Goal: Task Accomplishment & Management: Complete application form

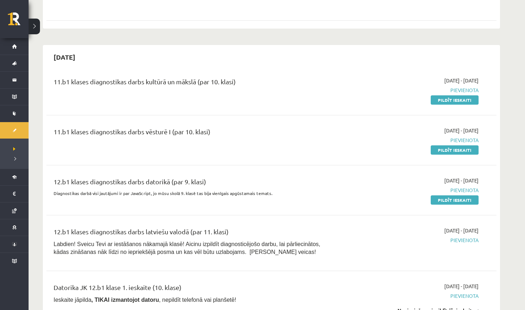
scroll to position [547, 0]
click at [258, 100] on link "Pildīt ieskaiti" at bounding box center [455, 100] width 48 height 9
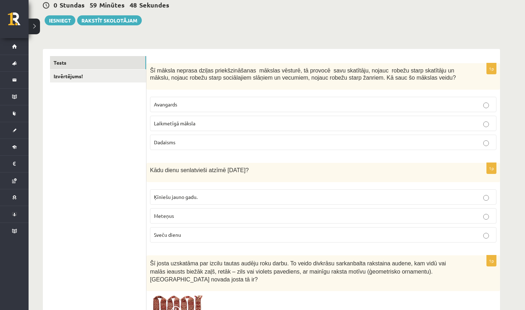
scroll to position [74, 0]
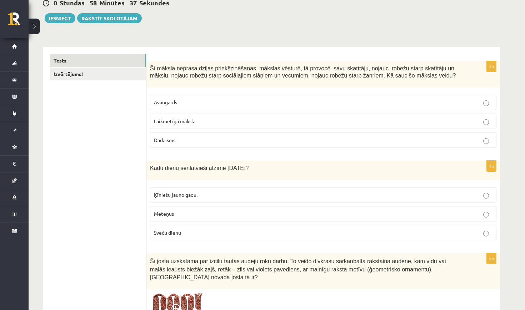
drag, startPoint x: 477, startPoint y: 2, endPoint x: 471, endPoint y: 27, distance: 25.8
click at [224, 234] on p "Sveču dienu" at bounding box center [323, 232] width 339 height 7
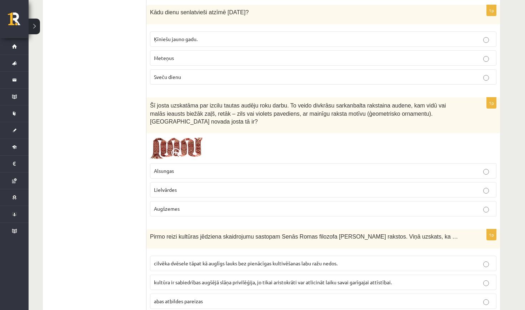
scroll to position [230, 0]
click at [182, 148] on span at bounding box center [176, 153] width 11 height 11
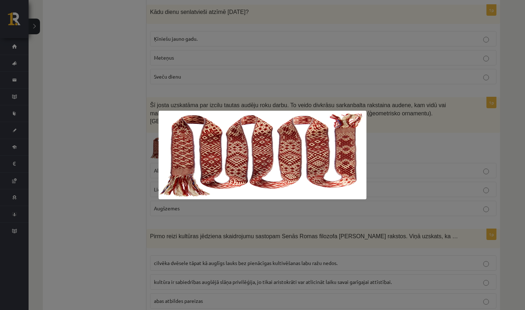
scroll to position [231, 0]
click at [197, 104] on div at bounding box center [262, 155] width 525 height 310
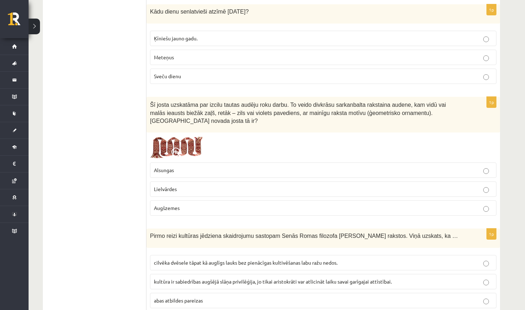
click at [170, 140] on img at bounding box center [177, 147] width 54 height 23
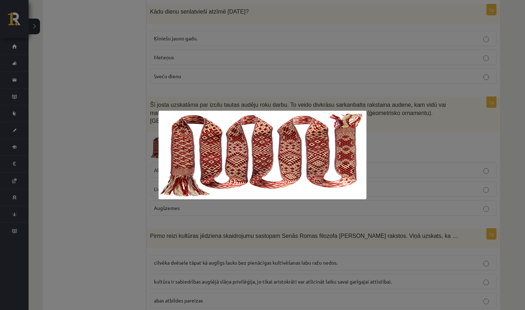
click at [236, 181] on img at bounding box center [263, 155] width 208 height 89
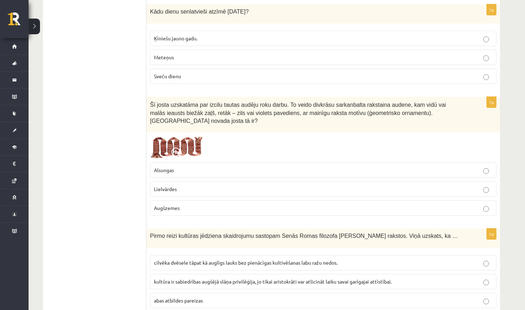
click at [241, 191] on p "Lielvārdes" at bounding box center [323, 188] width 339 height 7
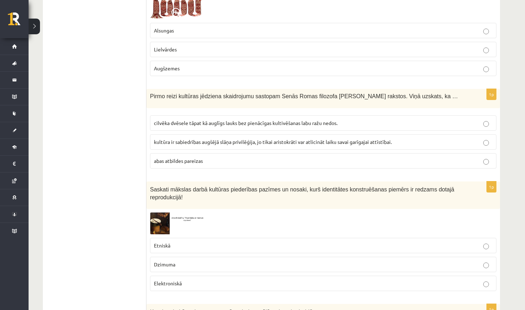
scroll to position [370, 0]
click at [248, 124] on span "cilvēka dvēsele tāpat kā auglīgs lauks bez pienācīgas kultivēšanas labu ražu ne…" at bounding box center [246, 123] width 184 height 6
click at [244, 154] on label "abas atbildes pareizas" at bounding box center [323, 161] width 346 height 15
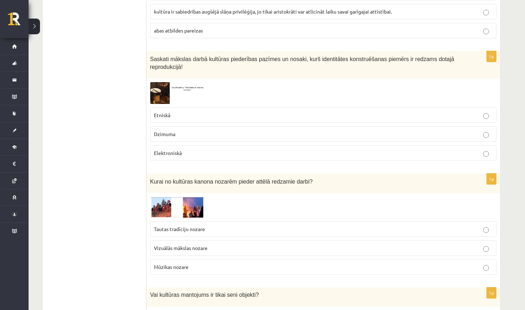
scroll to position [503, 0]
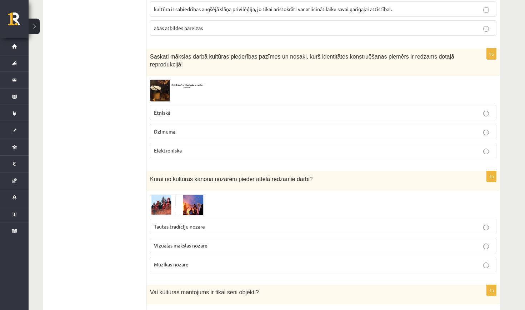
click at [164, 88] on img at bounding box center [177, 91] width 54 height 22
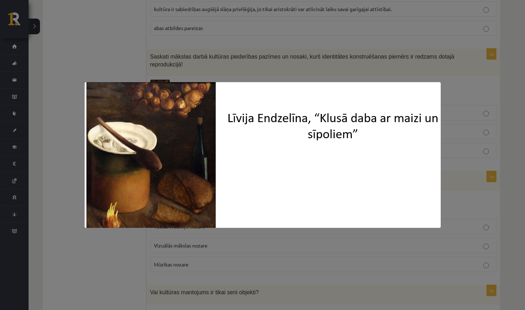
click at [126, 225] on img at bounding box center [263, 155] width 356 height 146
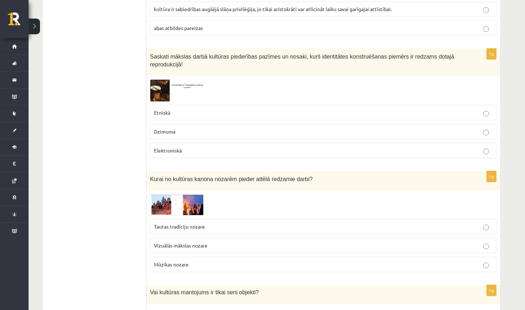
click at [166, 207] on img at bounding box center [177, 204] width 54 height 21
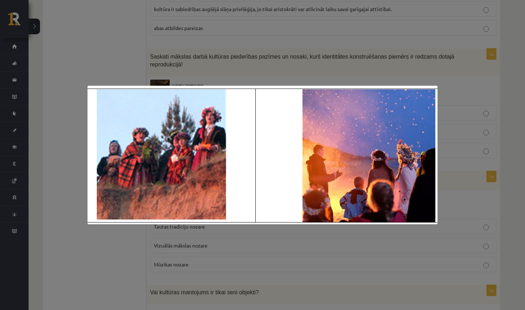
click at [155, 215] on img at bounding box center [262, 155] width 350 height 139
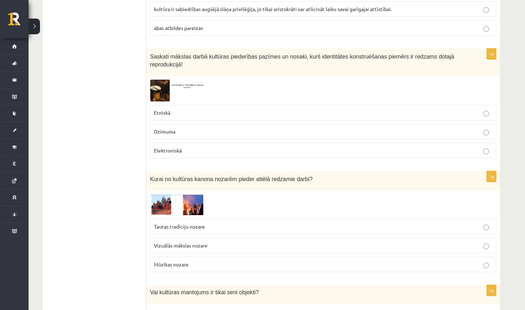
click at [159, 211] on img at bounding box center [177, 204] width 54 height 21
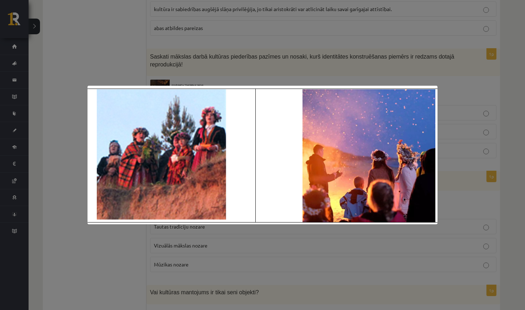
click at [159, 239] on div at bounding box center [262, 155] width 525 height 310
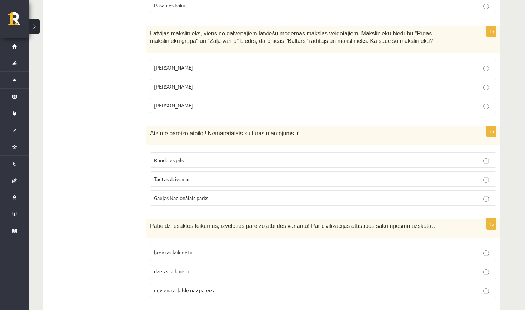
scroll to position [2830, 0]
click at [193, 287] on span "neviena atbilde nav pareiza" at bounding box center [184, 290] width 61 height 6
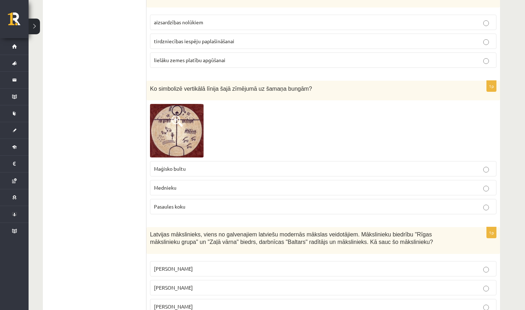
scroll to position [2630, 0]
click at [192, 132] on img at bounding box center [177, 130] width 54 height 54
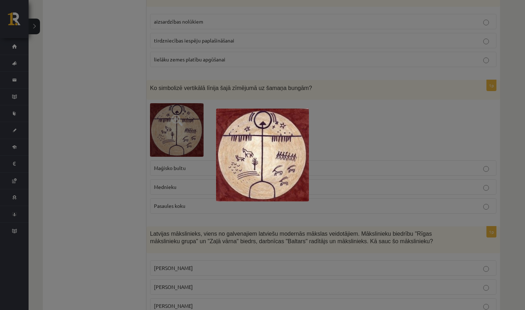
click at [237, 130] on img at bounding box center [262, 155] width 93 height 93
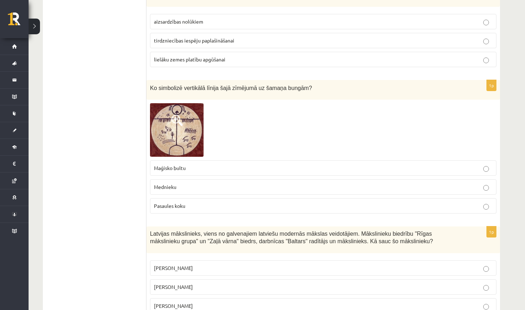
click at [206, 202] on p "Pasaules koku" at bounding box center [323, 205] width 339 height 7
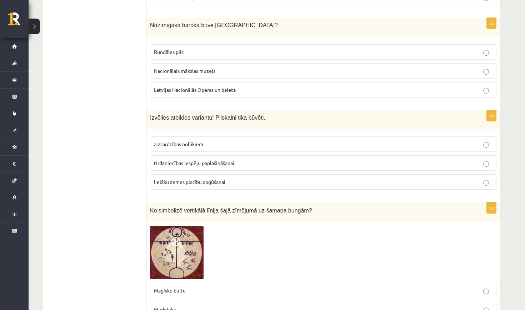
scroll to position [2505, 0]
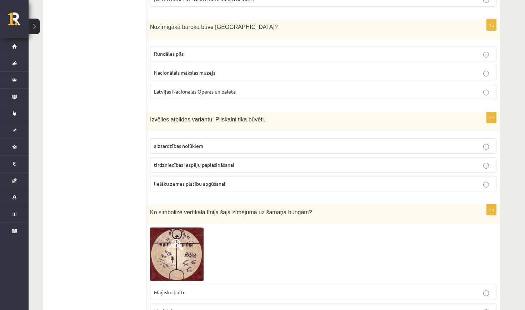
click at [205, 142] on p "aizsardzības nolūkiem" at bounding box center [323, 145] width 339 height 7
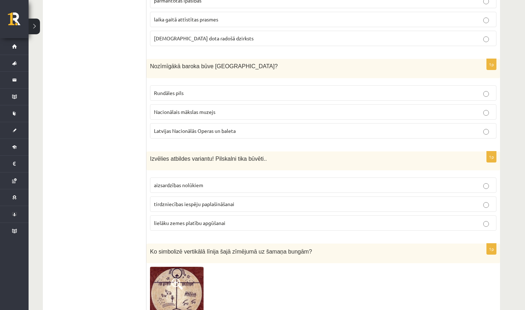
scroll to position [2463, 0]
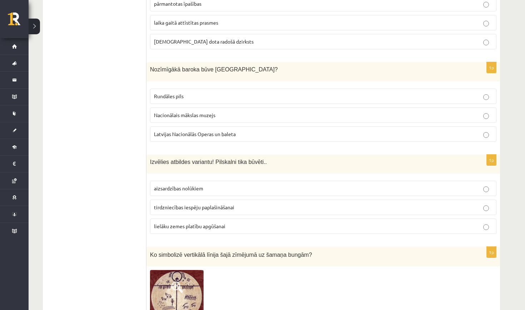
click at [182, 93] on span "Rundāles pils" at bounding box center [169, 96] width 30 height 6
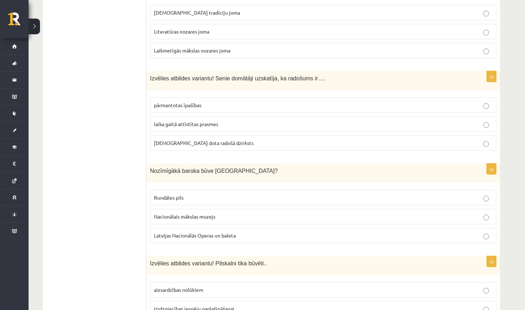
scroll to position [2360, 0]
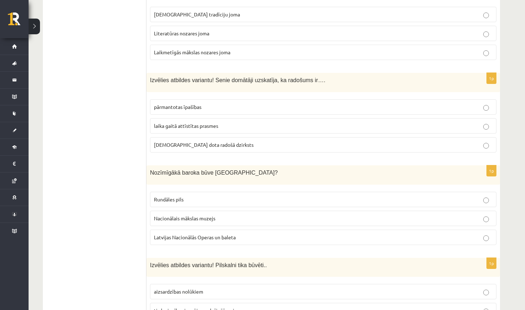
click at [183, 141] on p "dieva dota radošā dzirksts" at bounding box center [323, 144] width 339 height 7
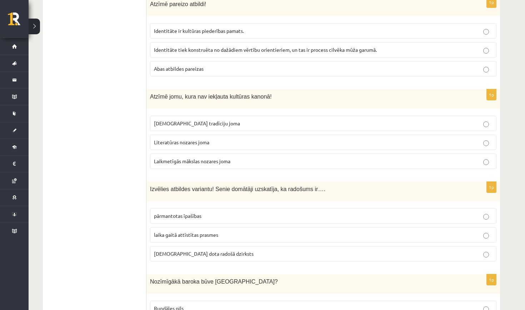
scroll to position [2249, 0]
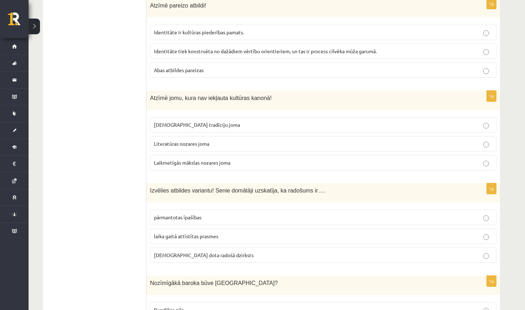
click at [187, 159] on span "Laikmetīgās mākslas nozares joma" at bounding box center [192, 162] width 76 height 6
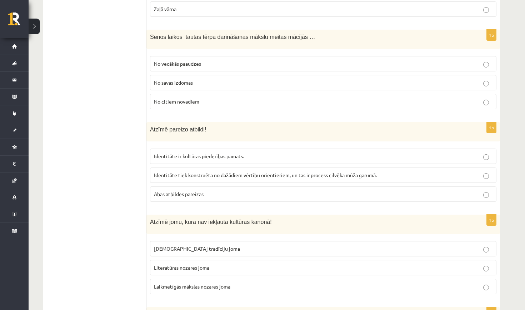
scroll to position [2123, 0]
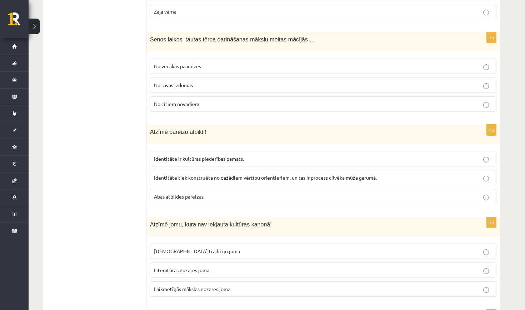
click at [231, 193] on p "Abas atbildes pareizas" at bounding box center [323, 196] width 339 height 7
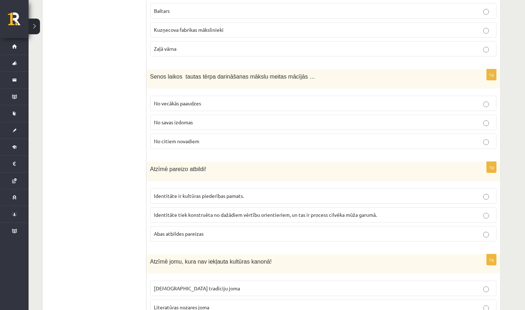
scroll to position [2084, 0]
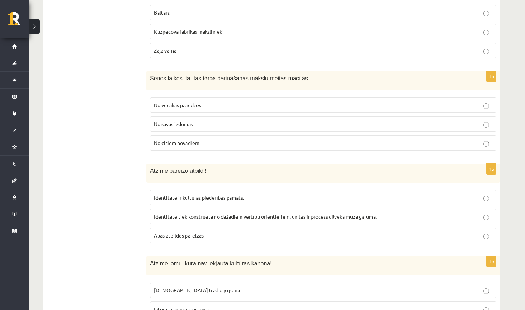
click at [235, 101] on p "No vecākās paaudzes" at bounding box center [323, 104] width 339 height 7
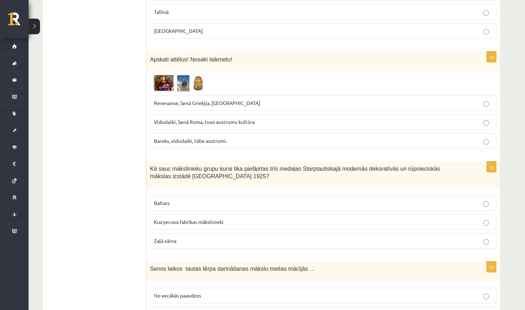
scroll to position [1892, 0]
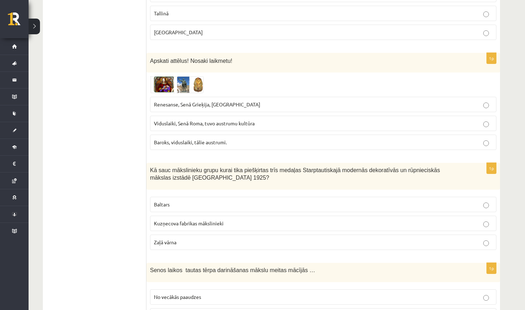
click at [162, 76] on img at bounding box center [177, 84] width 54 height 17
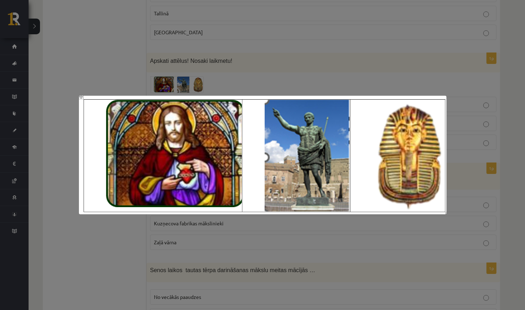
click at [173, 105] on img at bounding box center [262, 155] width 367 height 119
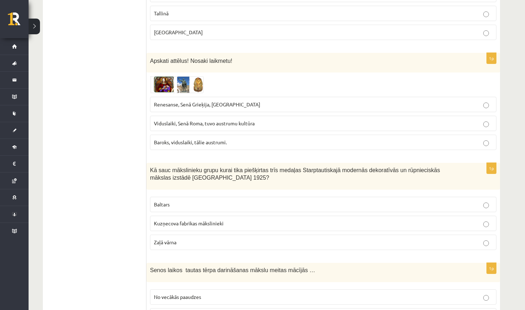
click at [170, 76] on img at bounding box center [177, 84] width 54 height 17
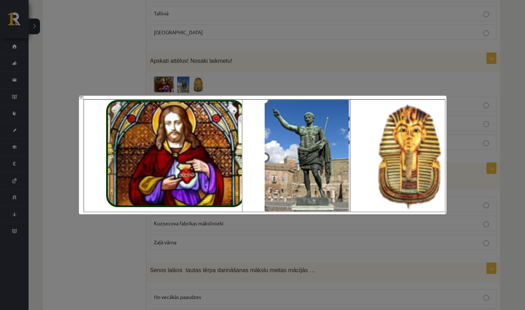
click at [106, 212] on img at bounding box center [262, 155] width 367 height 119
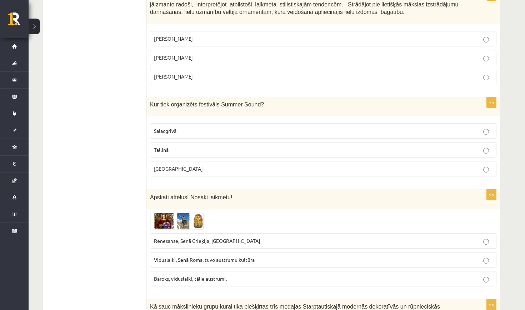
scroll to position [1755, 0]
click at [159, 127] on p "Salacgrīvā" at bounding box center [323, 130] width 339 height 7
click at [185, 165] on p "Liepājā" at bounding box center [323, 168] width 339 height 7
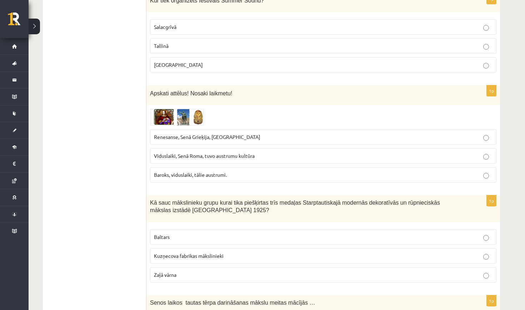
scroll to position [1860, 0]
click at [224, 232] on p "Baltars" at bounding box center [323, 235] width 339 height 7
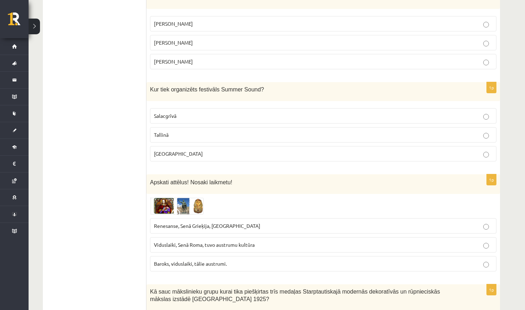
scroll to position [1770, 0]
click at [171, 198] on img at bounding box center [177, 206] width 54 height 17
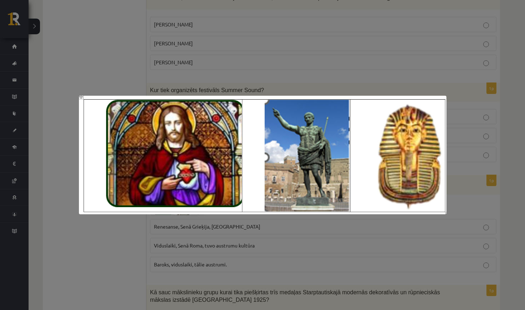
click at [266, 77] on div at bounding box center [262, 155] width 525 height 310
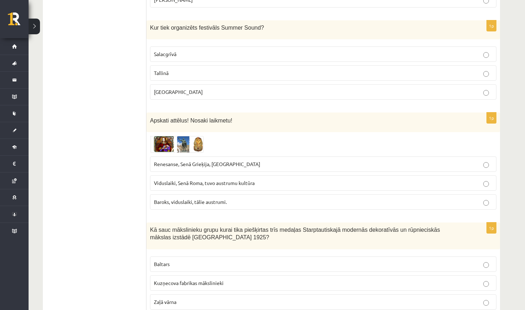
scroll to position [1832, 0]
click at [177, 156] on label "Renesanse, Senā Grieķija, Ēģipte" at bounding box center [323, 163] width 346 height 15
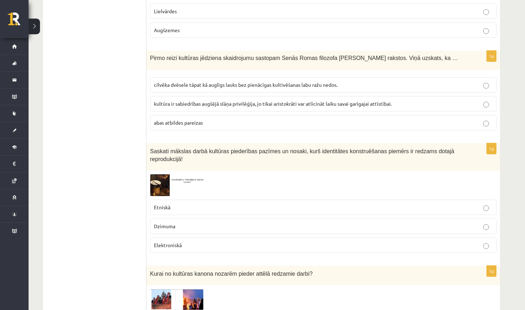
scroll to position [409, 0]
click at [169, 186] on img at bounding box center [177, 185] width 54 height 22
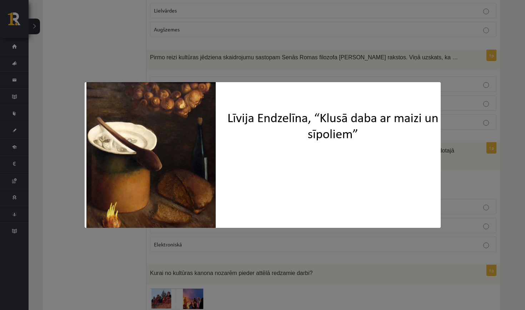
click at [261, 245] on div at bounding box center [262, 155] width 525 height 310
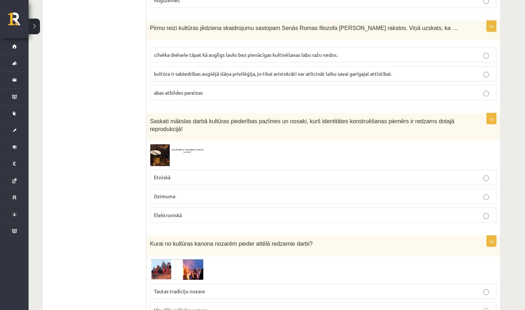
scroll to position [438, 0]
click at [226, 174] on p "Etniskā" at bounding box center [323, 177] width 339 height 7
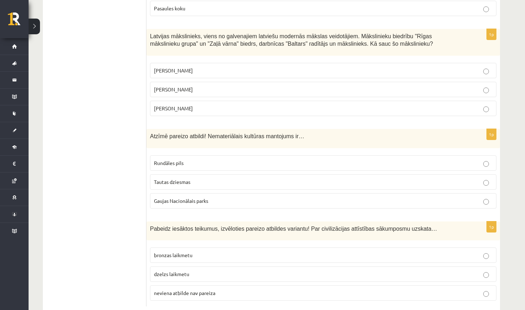
scroll to position [2826, 0]
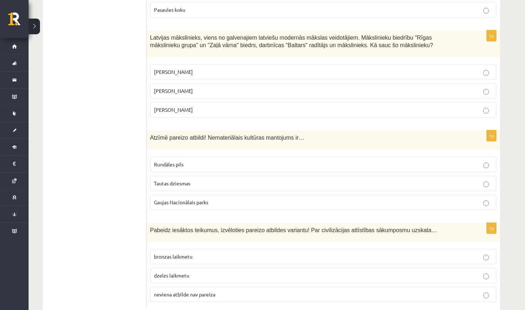
click at [194, 180] on p "Tautas dziesmas" at bounding box center [323, 183] width 339 height 7
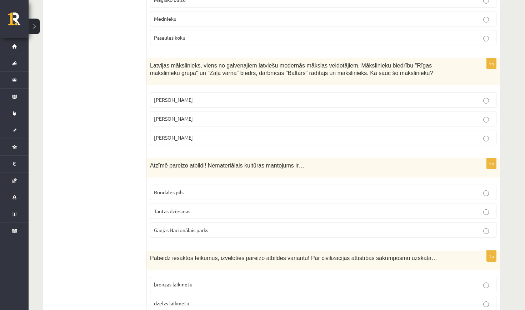
scroll to position [2797, 0]
click at [213, 115] on p "Romāns Suta" at bounding box center [323, 118] width 339 height 7
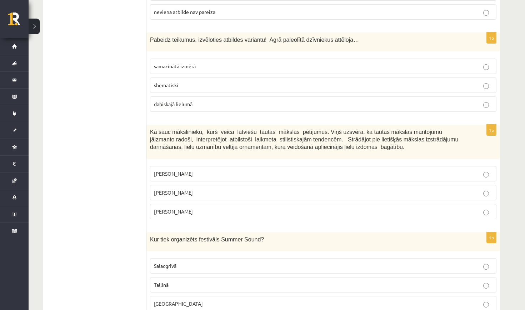
scroll to position [1620, 0]
click at [211, 101] on p "dabiskajā lielumā" at bounding box center [323, 104] width 339 height 7
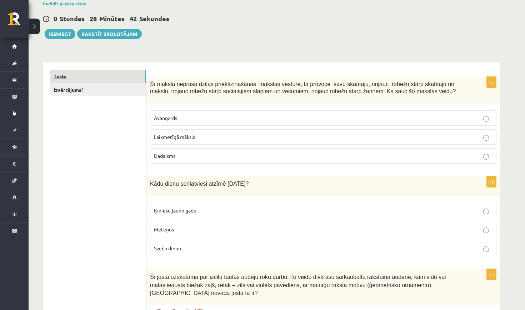
scroll to position [67, 0]
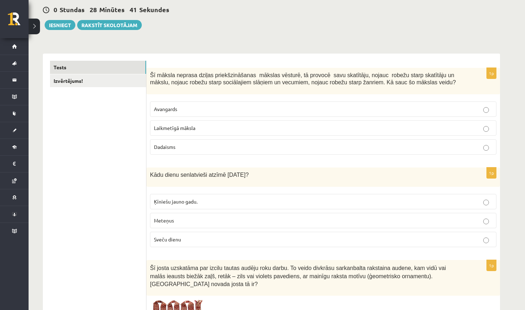
click at [173, 125] on span "Laikmetīgā māksla" at bounding box center [174, 128] width 41 height 6
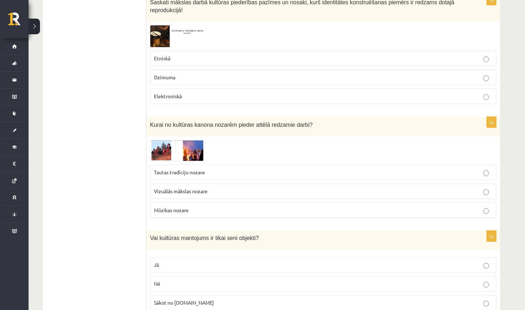
scroll to position [558, 0]
click at [177, 151] on span at bounding box center [176, 156] width 11 height 11
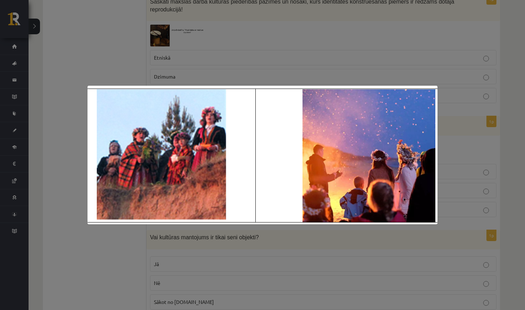
click at [193, 209] on img at bounding box center [262, 155] width 350 height 139
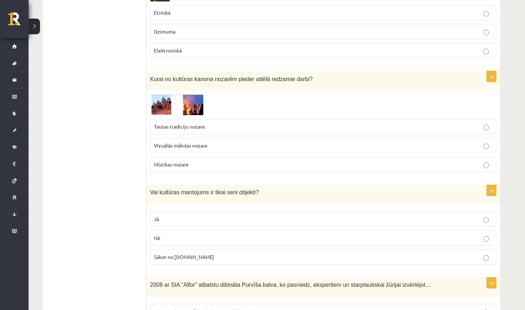
scroll to position [606, 0]
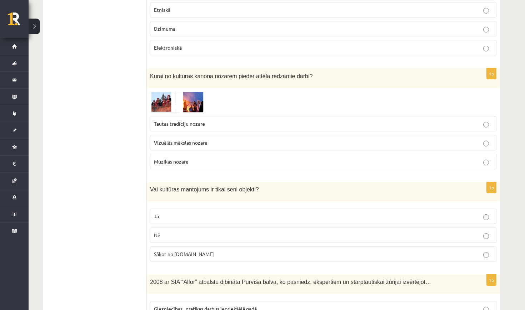
click at [265, 124] on p "Tautas tradīciju nozare" at bounding box center [323, 123] width 339 height 7
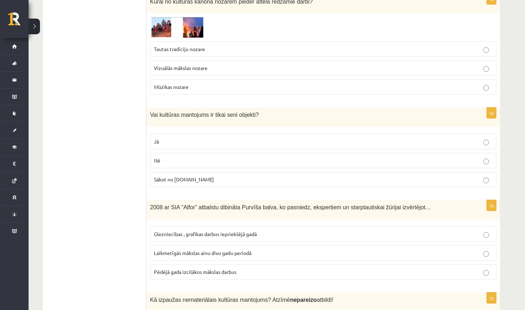
scroll to position [681, 0]
click at [300, 156] on p "Nē" at bounding box center [323, 159] width 339 height 7
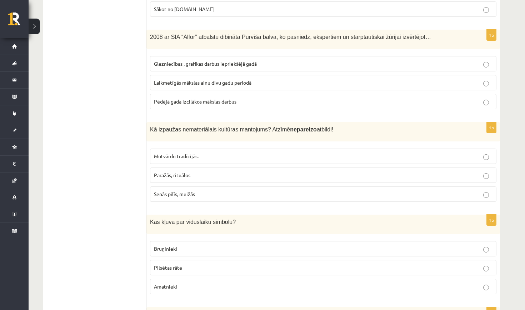
scroll to position [855, 0]
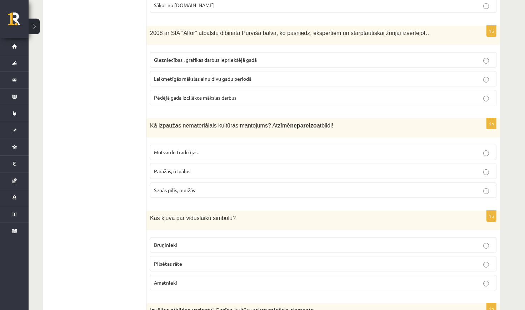
click at [284, 101] on label "Pēdējā gada izcilākos mākslas darbus" at bounding box center [323, 97] width 346 height 15
click at [167, 182] on label "Senās pilīs, muižās" at bounding box center [323, 189] width 346 height 15
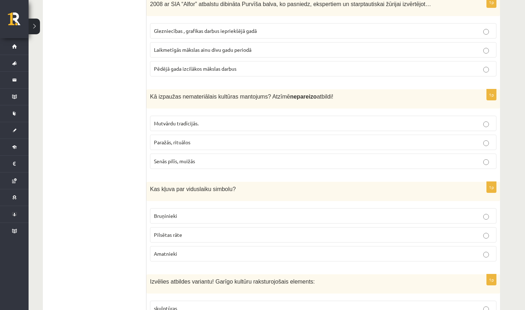
scroll to position [885, 0]
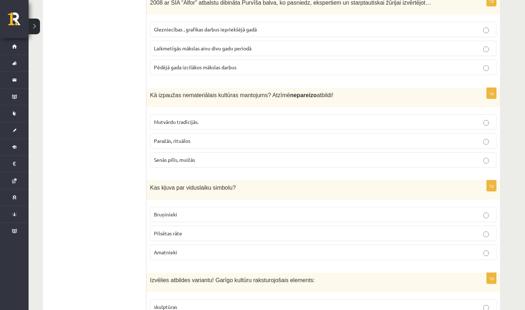
click at [163, 211] on span "Bruņinieki" at bounding box center [165, 214] width 23 height 6
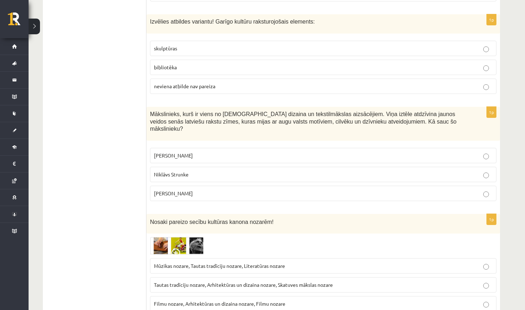
scroll to position [1148, 0]
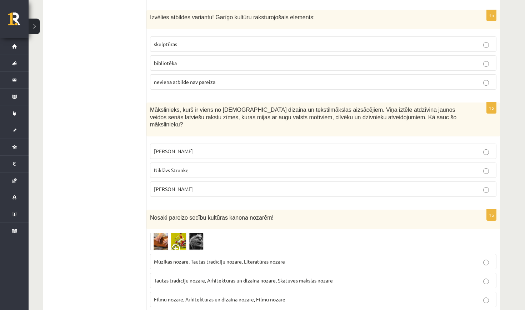
click at [265, 78] on p "neviena atbilde nav pareiza" at bounding box center [323, 81] width 339 height 7
click at [276, 258] on span "Mūzikas nozare, Tautas tradīciju nozare, Literatūras nozare" at bounding box center [219, 261] width 131 height 6
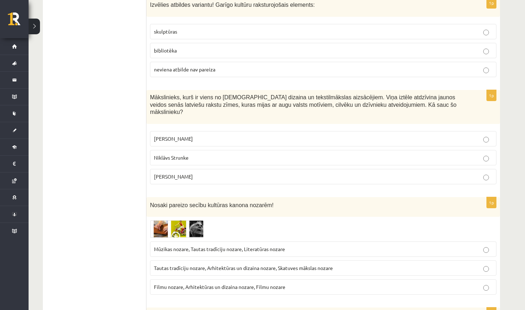
scroll to position [1161, 0]
click at [176, 232] on span at bounding box center [176, 237] width 11 height 11
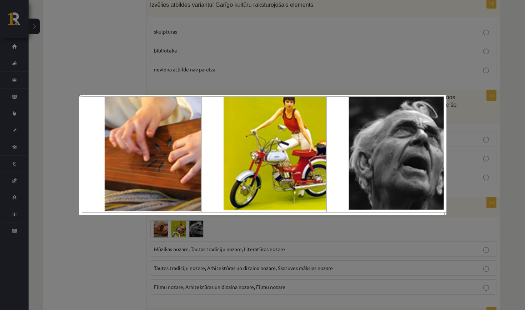
click at [309, 66] on div at bounding box center [262, 155] width 525 height 310
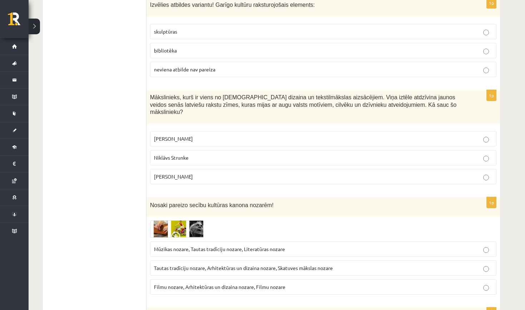
click at [243, 264] on p "Tautas tradīciju nozare, Arhitektūras un dizaina nozare, Skatuves mākslas nozare" at bounding box center [323, 267] width 339 height 7
click at [184, 220] on img at bounding box center [177, 228] width 54 height 17
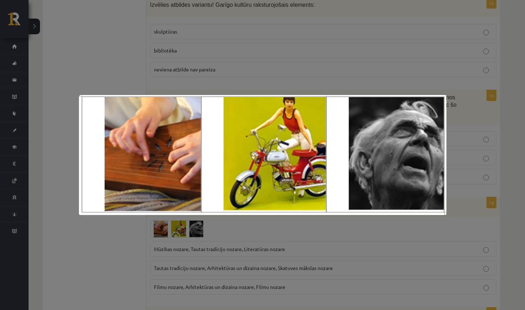
click at [159, 82] on div at bounding box center [262, 155] width 525 height 310
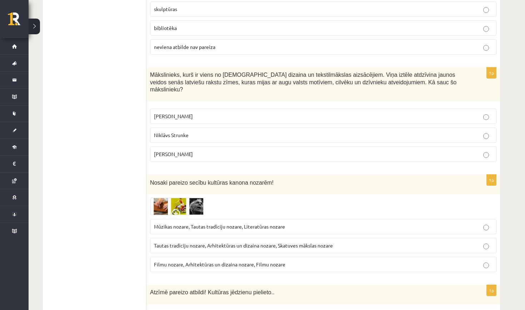
scroll to position [1184, 0]
click at [193, 222] on p "Mūzikas nozare, Tautas tradīciju nozare, Literatūras nozare" at bounding box center [323, 225] width 339 height 7
click at [176, 209] on span at bounding box center [176, 214] width 11 height 11
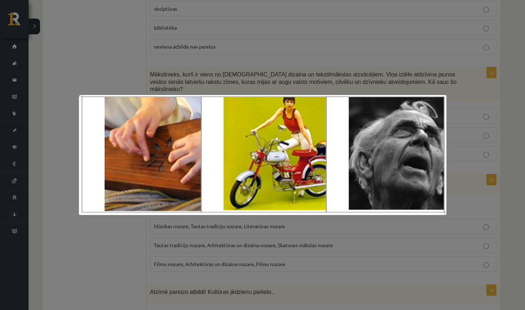
click at [143, 235] on div at bounding box center [262, 155] width 525 height 310
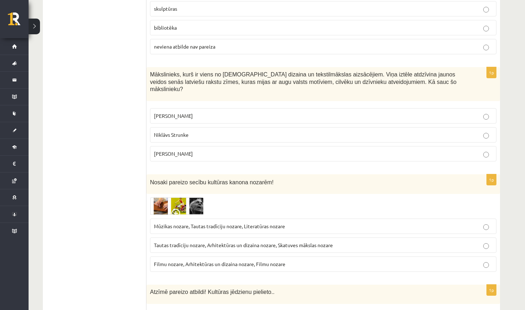
click at [251, 112] on p "Ansis Cīrulis" at bounding box center [323, 115] width 339 height 7
click at [178, 209] on span at bounding box center [176, 214] width 11 height 11
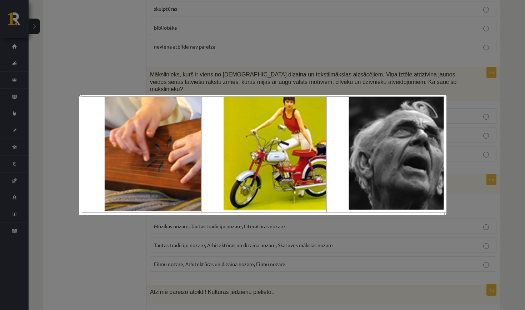
click at [204, 246] on div at bounding box center [262, 155] width 525 height 310
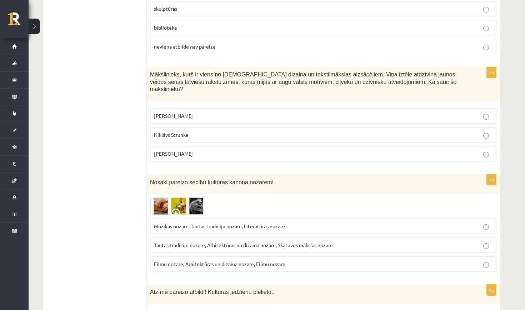
click at [177, 209] on span at bounding box center [176, 214] width 11 height 11
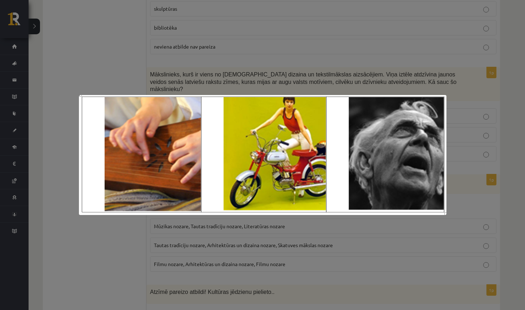
click at [189, 229] on div at bounding box center [262, 155] width 525 height 310
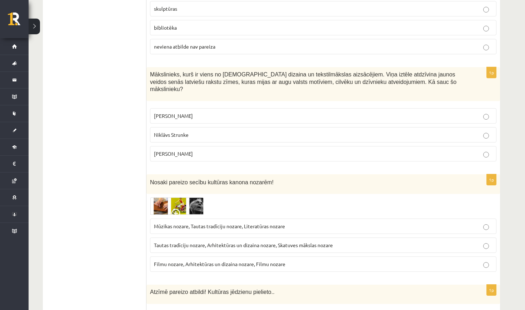
click at [179, 209] on span at bounding box center [176, 214] width 11 height 11
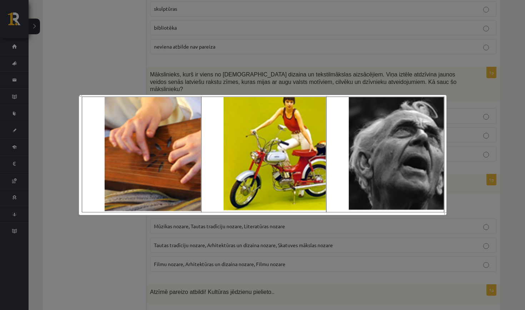
click at [205, 249] on div at bounding box center [262, 155] width 525 height 310
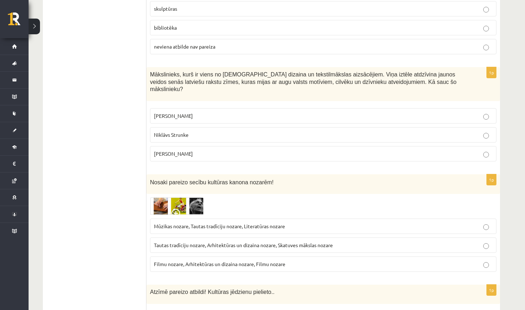
click at [174, 197] on img at bounding box center [177, 205] width 54 height 17
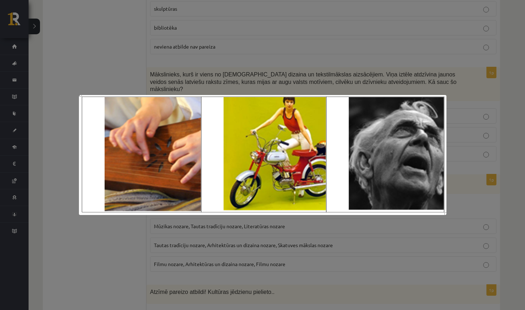
click at [132, 239] on div at bounding box center [262, 155] width 525 height 310
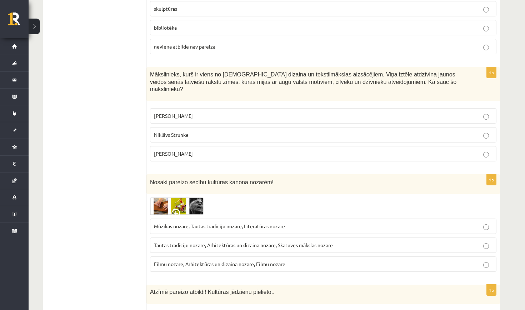
click at [164, 241] on p "Tautas tradīciju nozare, Arhitektūras un dizaina nozare, Skatuves mākslas nozare" at bounding box center [323, 244] width 339 height 7
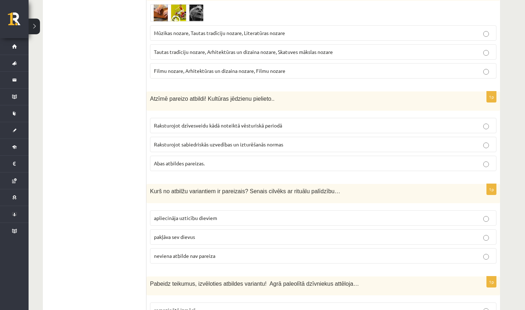
scroll to position [1383, 0]
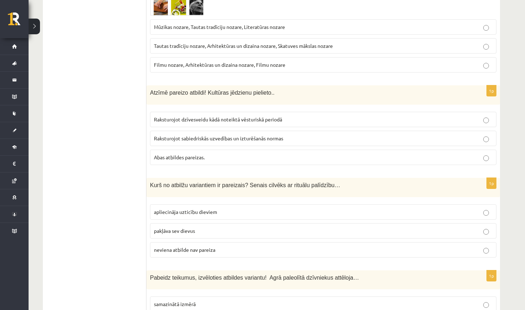
click at [186, 246] on span "neviena atbilde nav pareiza" at bounding box center [184, 249] width 61 height 6
click at [206, 227] on p "pakļāva sev dievus" at bounding box center [323, 230] width 339 height 7
click at [211, 209] on span "apliecināja uzticību dieviem" at bounding box center [185, 212] width 63 height 6
click at [195, 152] on label "Abas atbildes pareizas." at bounding box center [323, 157] width 346 height 15
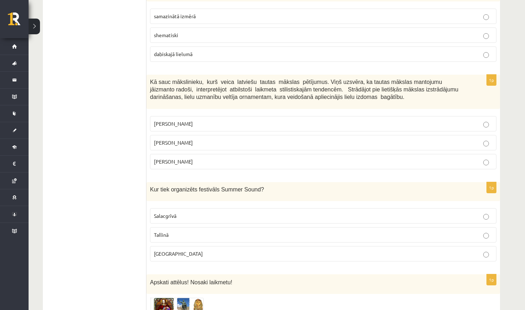
scroll to position [1671, 0]
click at [218, 139] on p "Jūlijs Madernieks" at bounding box center [323, 142] width 339 height 7
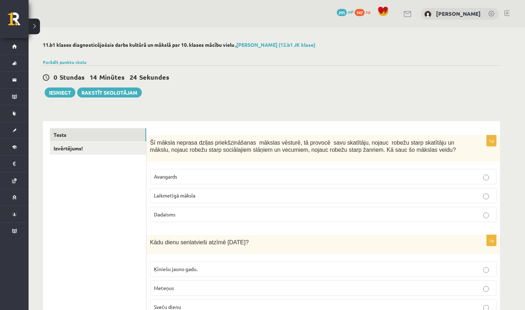
scroll to position [0, 0]
click at [89, 146] on link "Izvērtējums!" at bounding box center [98, 148] width 96 height 13
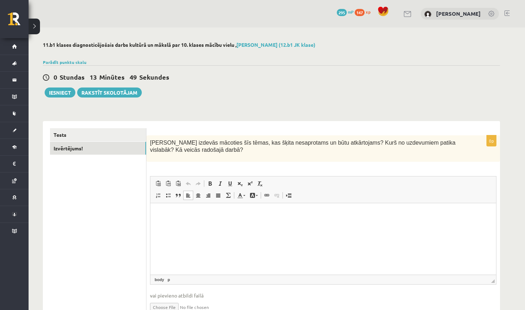
click at [196, 217] on html at bounding box center [323, 214] width 346 height 22
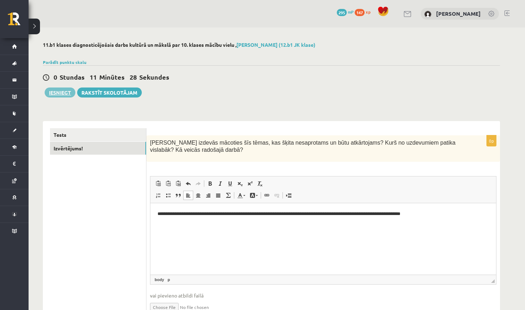
click at [63, 94] on button "Iesniegt" at bounding box center [60, 92] width 31 height 10
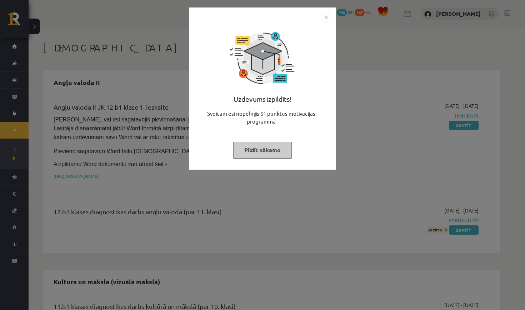
click at [282, 150] on button "Pildīt nākamo" at bounding box center [262, 150] width 59 height 16
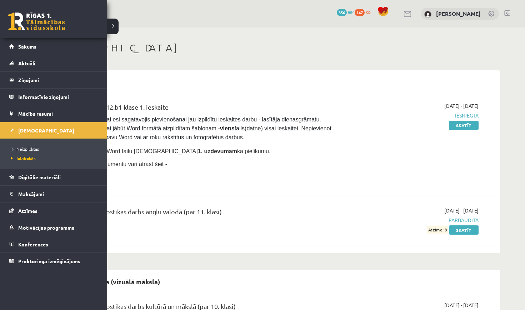
click at [20, 130] on span "[DEMOGRAPHIC_DATA]" at bounding box center [46, 130] width 56 height 6
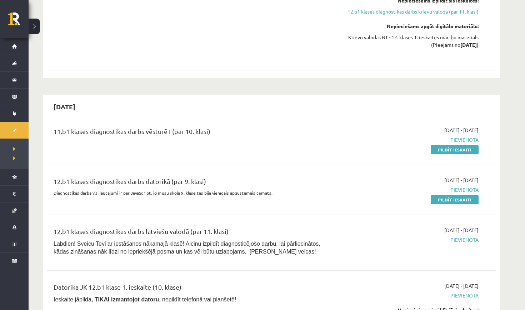
scroll to position [499, 0]
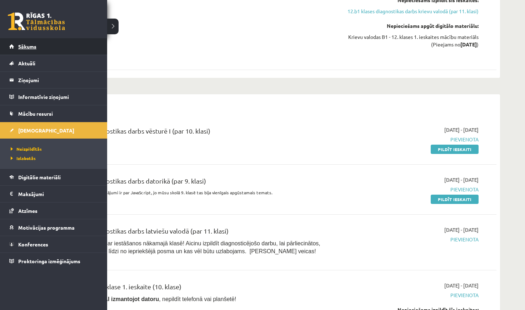
click at [32, 47] on span "Sākums" at bounding box center [27, 46] width 18 height 6
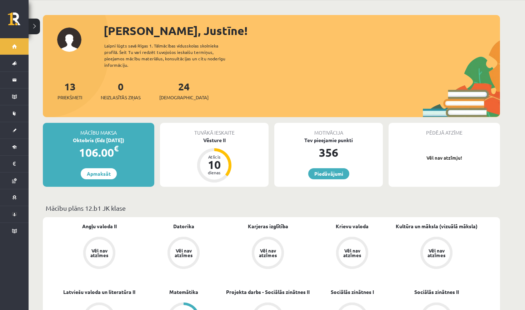
scroll to position [27, 0]
click at [211, 151] on div "Atlicis 10 dienas" at bounding box center [214, 165] width 29 height 29
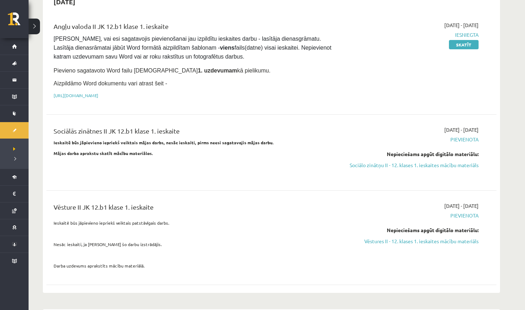
scroll to position [85, 0]
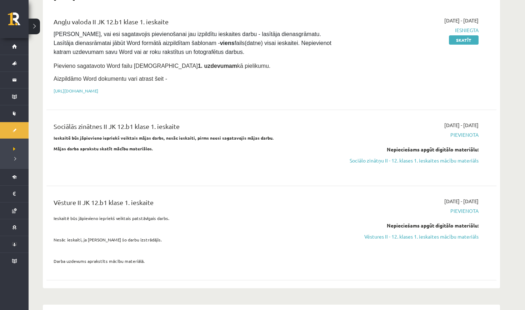
click at [474, 208] on span "Pievienota" at bounding box center [411, 210] width 135 height 7
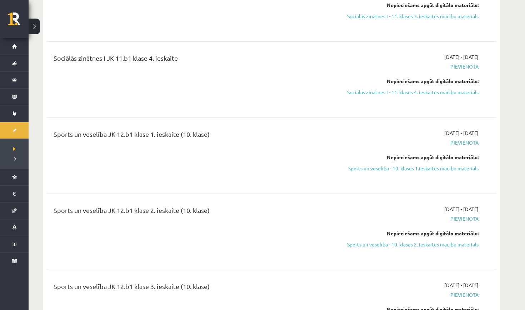
scroll to position [2386, 0]
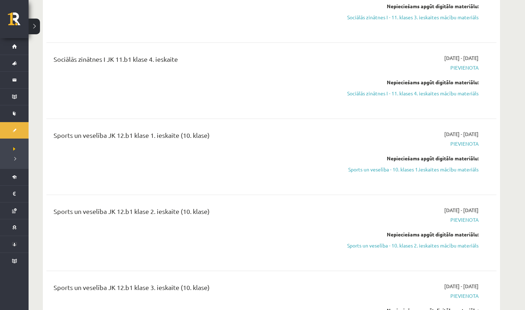
click at [461, 140] on span "Pievienota" at bounding box center [411, 143] width 135 height 7
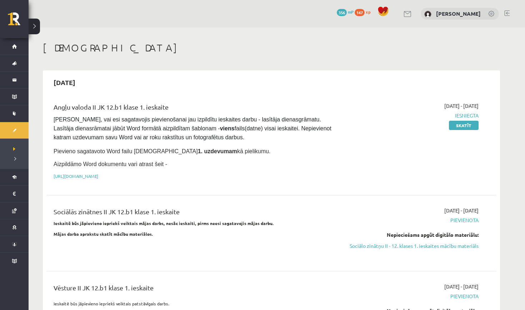
scroll to position [0, 0]
click at [460, 122] on link "Skatīt" at bounding box center [464, 125] width 30 height 9
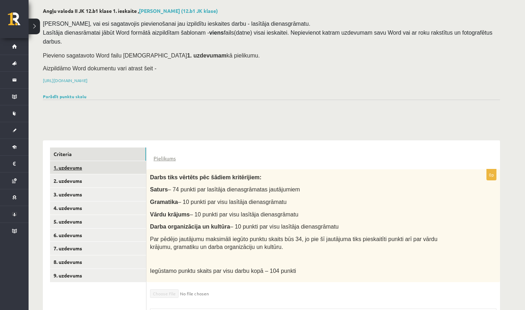
scroll to position [35, 0]
click at [124, 167] on link "1. uzdevums" at bounding box center [98, 166] width 96 height 13
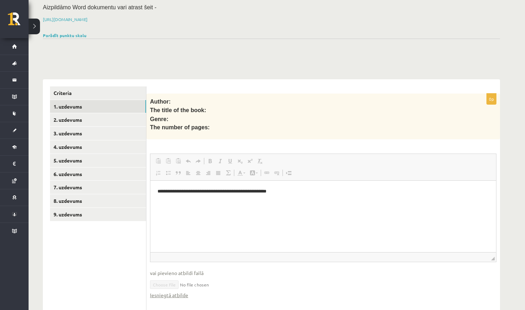
scroll to position [99, 0]
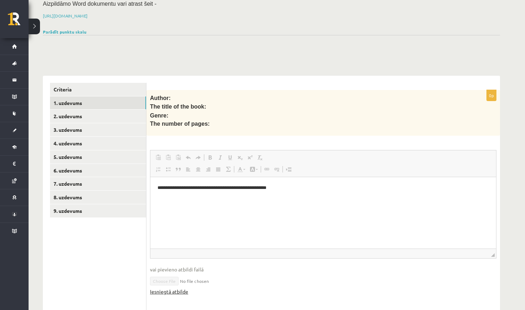
click at [176, 288] on link "Iesniegtā atbilde" at bounding box center [169, 291] width 38 height 7
